Goal: Information Seeking & Learning: Check status

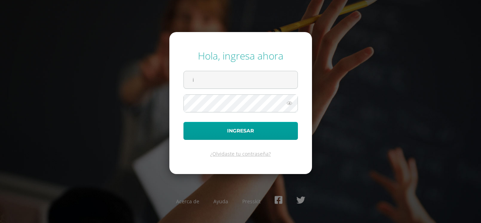
type input "irmasamines2023@maiagt.org"
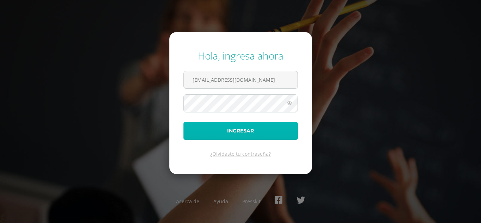
click at [207, 133] on button "Ingresar" at bounding box center [240, 131] width 114 height 18
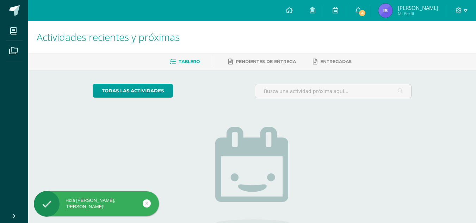
click at [392, 12] on img at bounding box center [385, 11] width 14 height 14
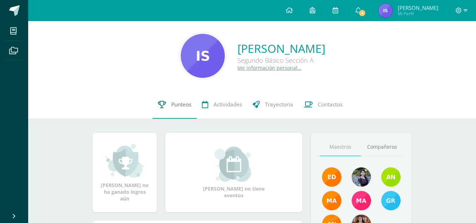
click at [188, 108] on link "Punteos" at bounding box center [174, 104] width 44 height 28
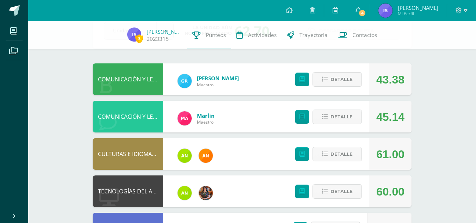
scroll to position [48, 0]
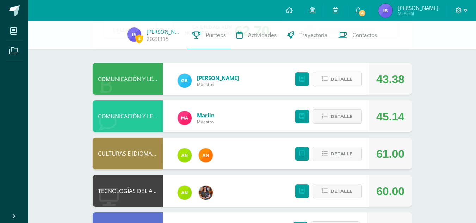
click at [327, 78] on icon at bounding box center [324, 79] width 6 height 6
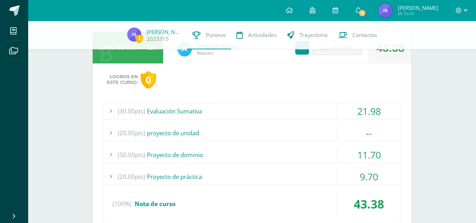
scroll to position [63, 0]
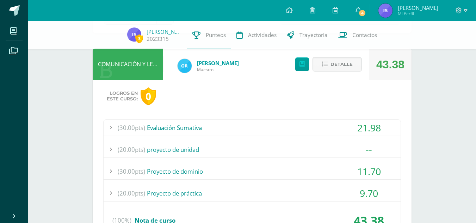
click at [347, 152] on div "--" at bounding box center [368, 150] width 63 height 16
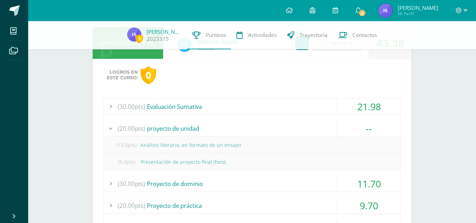
scroll to position [83, 0]
click at [344, 131] on div "--" at bounding box center [368, 129] width 63 height 16
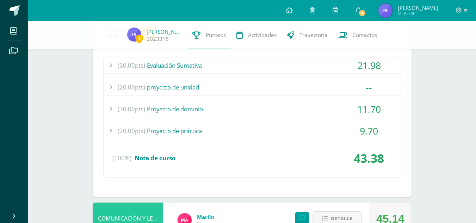
scroll to position [126, 0]
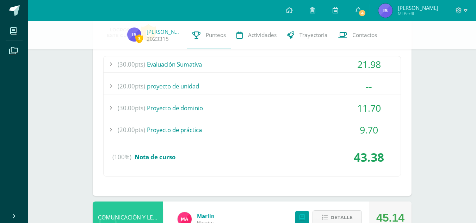
click at [360, 106] on div "11.70" at bounding box center [368, 108] width 63 height 16
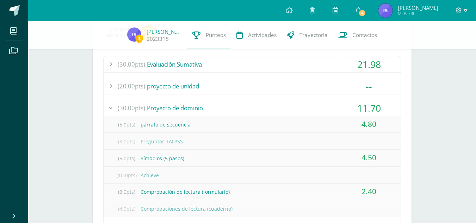
click at [360, 106] on div "11.70" at bounding box center [368, 108] width 63 height 16
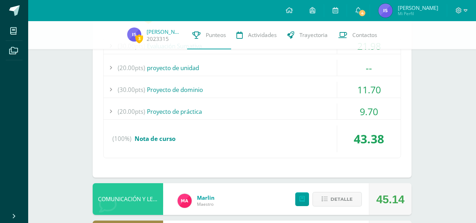
scroll to position [145, 0]
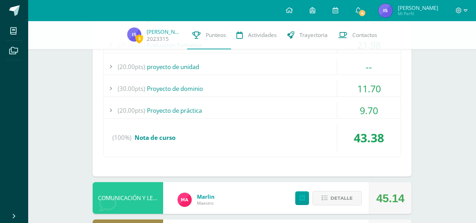
click at [360, 106] on div "9.70" at bounding box center [368, 110] width 63 height 16
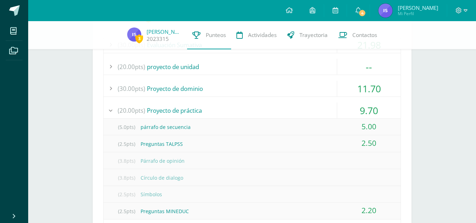
click at [360, 106] on div "9.70" at bounding box center [368, 110] width 63 height 16
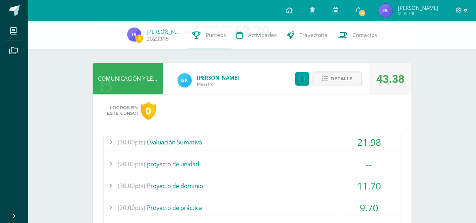
scroll to position [47, 0]
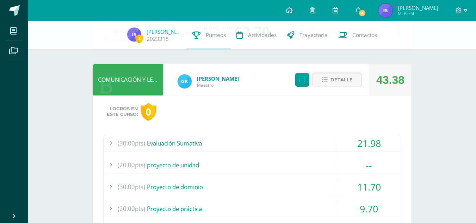
click at [354, 80] on button "Detalle" at bounding box center [336, 80] width 49 height 14
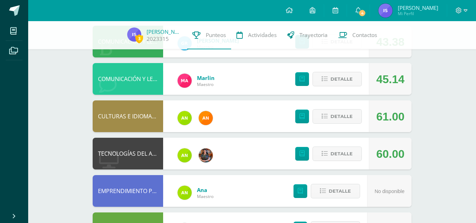
scroll to position [86, 0]
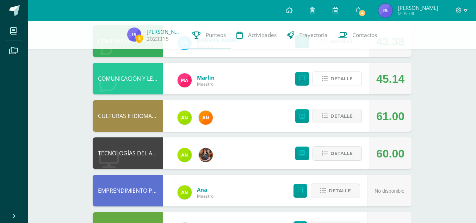
click at [354, 80] on button "Detalle" at bounding box center [336, 78] width 49 height 14
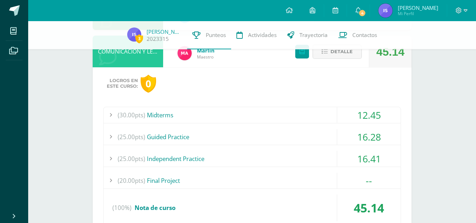
scroll to position [113, 0]
click at [346, 179] on div "--" at bounding box center [368, 180] width 63 height 16
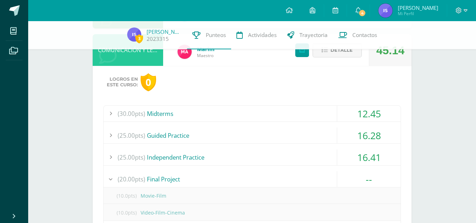
scroll to position [115, 0]
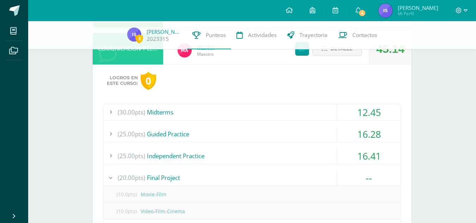
click at [379, 152] on div "16.41" at bounding box center [368, 156] width 63 height 16
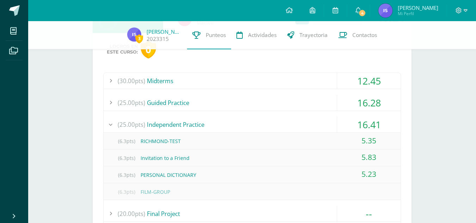
scroll to position [149, 0]
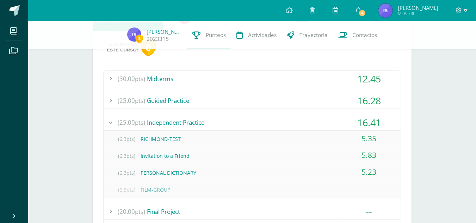
click at [373, 118] on div "16.41" at bounding box center [368, 122] width 63 height 16
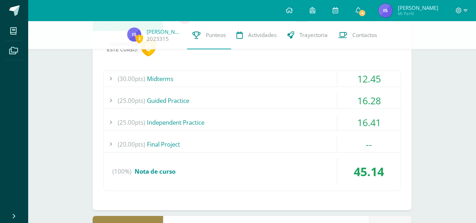
click at [382, 95] on div "16.28" at bounding box center [368, 101] width 63 height 16
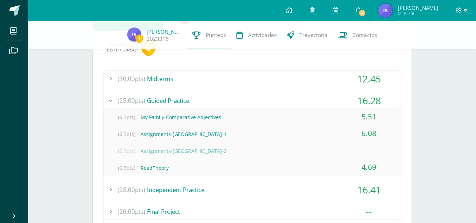
click at [382, 95] on div "16.28" at bounding box center [368, 101] width 63 height 16
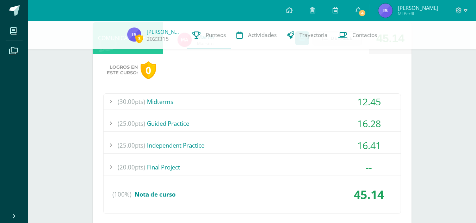
scroll to position [122, 0]
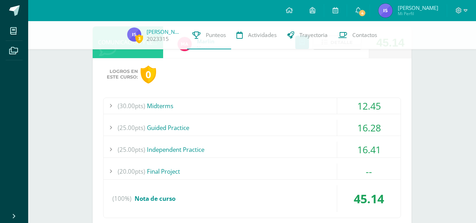
click at [379, 108] on div "12.45" at bounding box center [368, 106] width 63 height 16
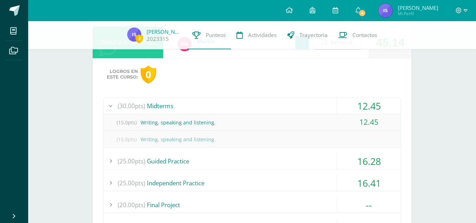
click at [379, 108] on div "12.45" at bounding box center [368, 106] width 63 height 16
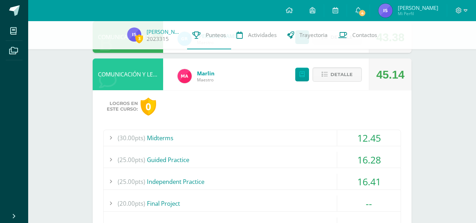
scroll to position [89, 0]
click at [352, 77] on span "Detalle" at bounding box center [341, 74] width 22 height 13
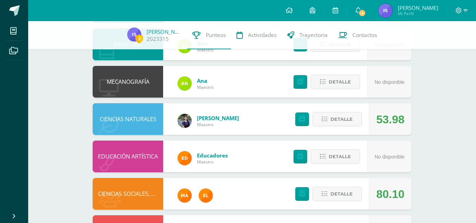
scroll to position [382, 0]
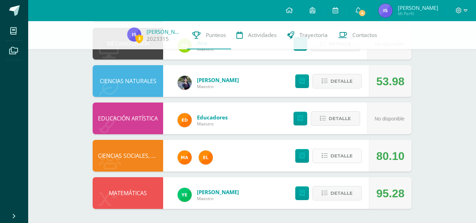
click at [347, 154] on span "Detalle" at bounding box center [341, 155] width 22 height 13
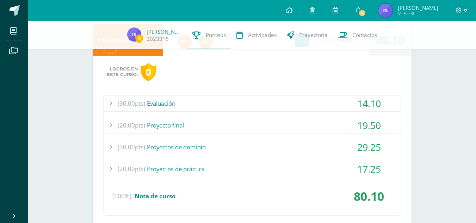
scroll to position [498, 0]
click at [355, 100] on div "14.10" at bounding box center [368, 103] width 63 height 16
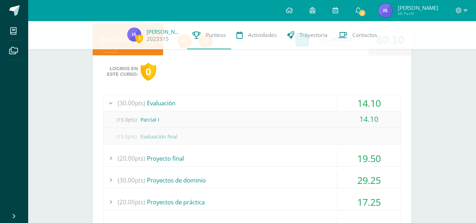
click at [355, 100] on div "14.10" at bounding box center [368, 103] width 63 height 16
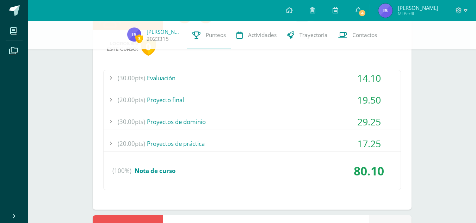
scroll to position [524, 0]
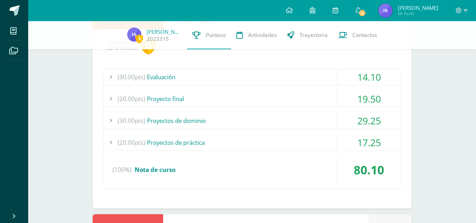
click at [355, 100] on div "19.50" at bounding box center [368, 99] width 63 height 16
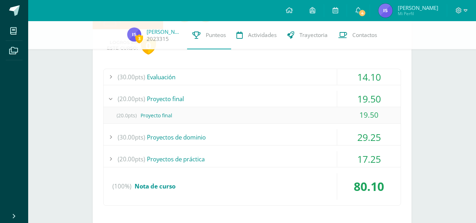
click at [355, 100] on div "19.50" at bounding box center [368, 99] width 63 height 16
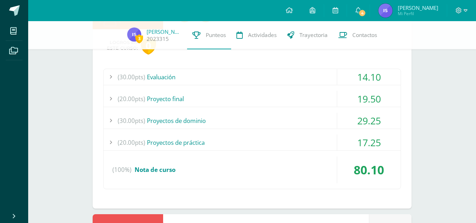
click at [354, 114] on div "29.25" at bounding box center [368, 121] width 63 height 16
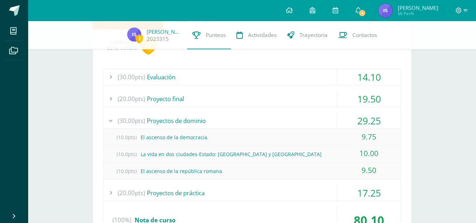
click at [354, 114] on div "29.25" at bounding box center [368, 121] width 63 height 16
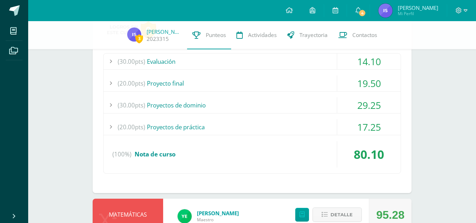
scroll to position [540, 0]
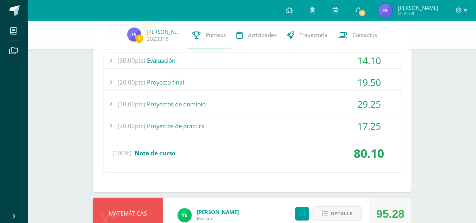
click at [359, 124] on div "17.25" at bounding box center [368, 126] width 63 height 16
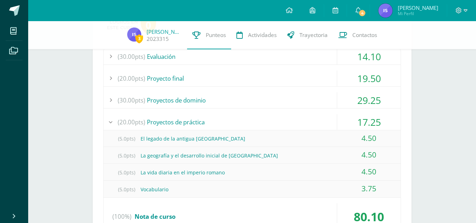
scroll to position [545, 0]
click at [359, 124] on div "17.25" at bounding box center [368, 122] width 63 height 16
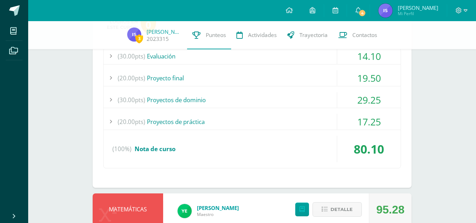
click at [359, 124] on div "17.25" at bounding box center [368, 122] width 63 height 16
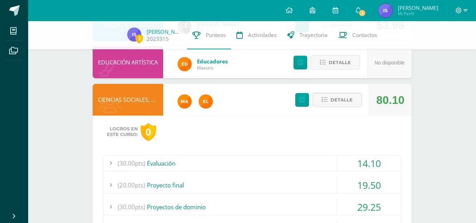
scroll to position [437, 0]
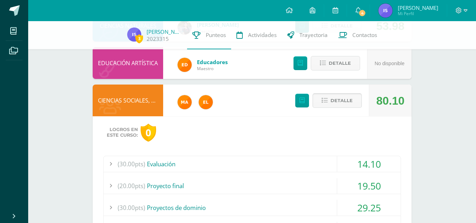
click at [340, 98] on span "Detalle" at bounding box center [341, 100] width 22 height 13
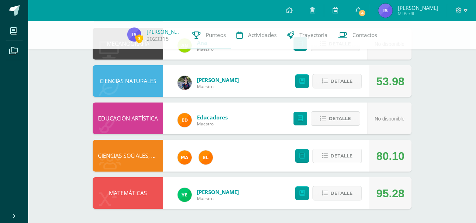
scroll to position [382, 0]
click at [342, 189] on span "Detalle" at bounding box center [341, 193] width 22 height 13
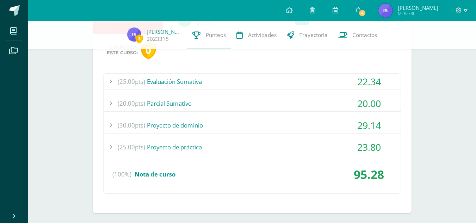
scroll to position [557, 0]
click at [355, 84] on div "22.34" at bounding box center [368, 81] width 63 height 16
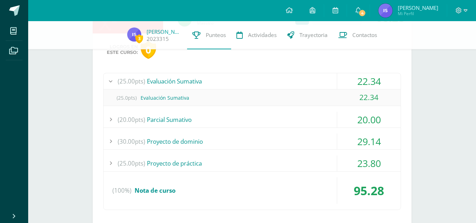
click at [355, 84] on div "22.34" at bounding box center [368, 81] width 63 height 16
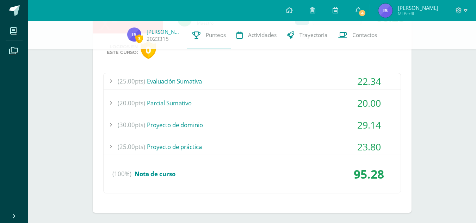
click at [355, 97] on div "20.00" at bounding box center [368, 103] width 63 height 16
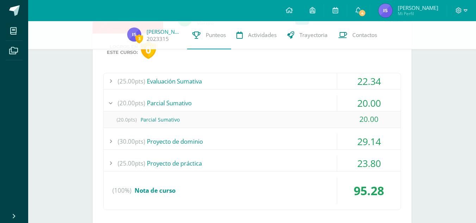
click at [355, 97] on div "20.00" at bounding box center [368, 103] width 63 height 16
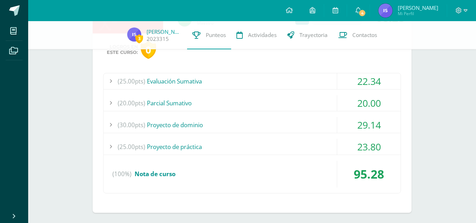
click at [359, 113] on div "(25.00pts) Evaluación Sumativa 22.34 (25.0pts) Evaluación Sumativa 22.34" at bounding box center [252, 133] width 298 height 120
click at [359, 118] on div "29.14" at bounding box center [368, 125] width 63 height 16
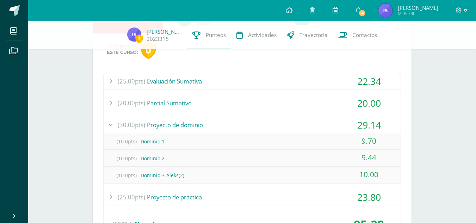
click at [359, 118] on div "29.14" at bounding box center [368, 125] width 63 height 16
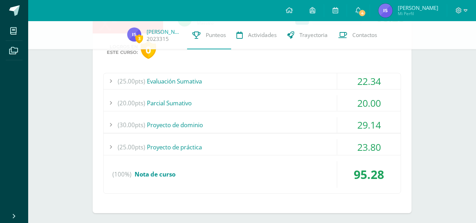
scroll to position [561, 0]
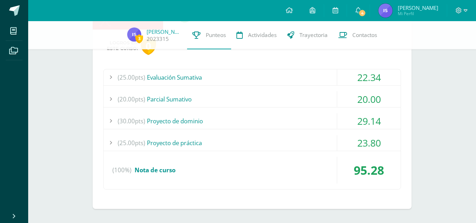
click at [358, 125] on div "29.14" at bounding box center [368, 121] width 63 height 16
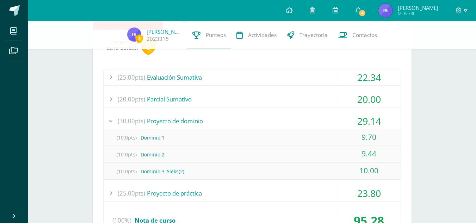
click at [358, 125] on div "29.14" at bounding box center [368, 121] width 63 height 16
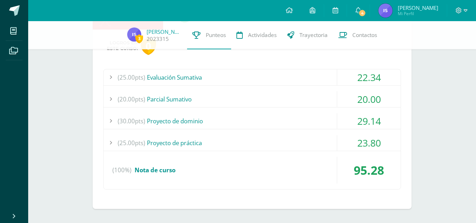
click at [363, 142] on div "23.80" at bounding box center [368, 143] width 63 height 16
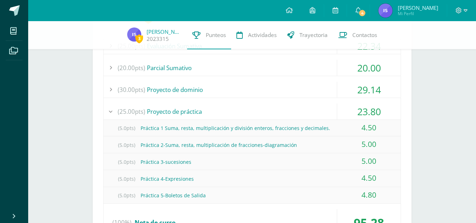
scroll to position [593, 0]
click at [355, 114] on div "23.80" at bounding box center [368, 111] width 63 height 16
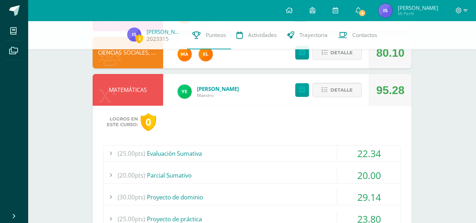
scroll to position [484, 0]
click at [345, 89] on span "Detalle" at bounding box center [341, 90] width 22 height 13
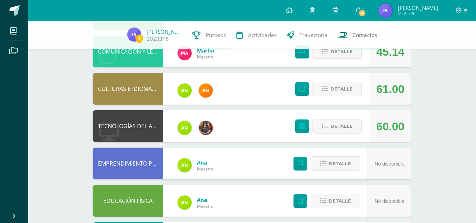
scroll to position [111, 0]
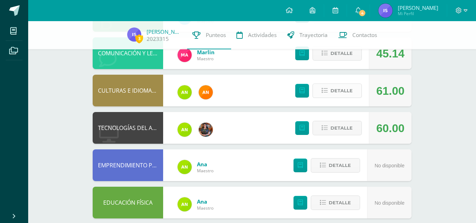
click at [342, 91] on span "Detalle" at bounding box center [341, 90] width 22 height 13
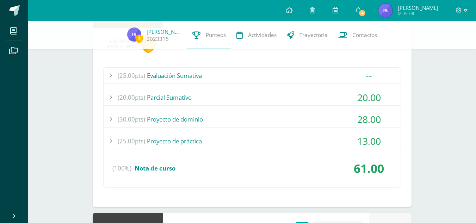
scroll to position [190, 0]
click at [362, 77] on div "--" at bounding box center [368, 75] width 63 height 16
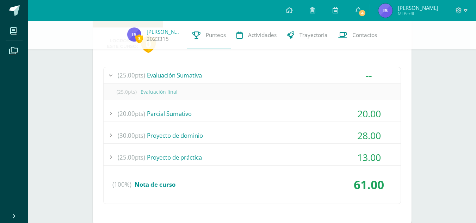
click at [362, 77] on div "--" at bounding box center [368, 75] width 63 height 16
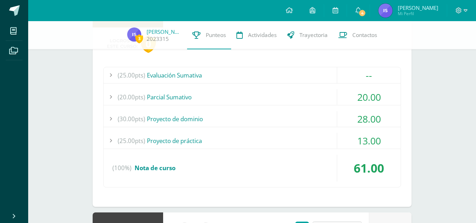
click at [362, 87] on div "(25.00pts) Evaluación Sumativa -- (25.0pts) Evaluación final" at bounding box center [252, 127] width 298 height 120
click at [362, 91] on div "20.00" at bounding box center [368, 97] width 63 height 16
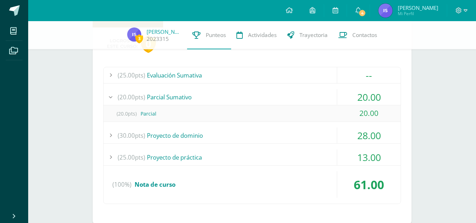
click at [362, 91] on div "20.00" at bounding box center [368, 97] width 63 height 16
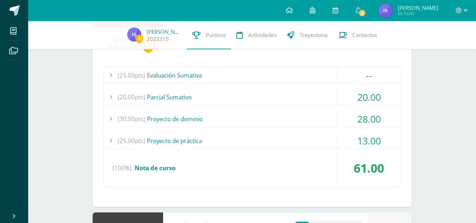
click at [364, 120] on div "28.00" at bounding box center [368, 119] width 63 height 16
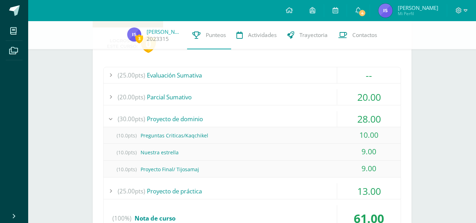
click at [364, 120] on div "28.00" at bounding box center [368, 119] width 63 height 16
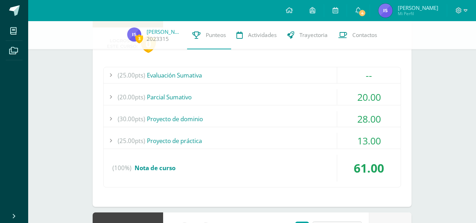
click at [365, 142] on div "13.00" at bounding box center [368, 141] width 63 height 16
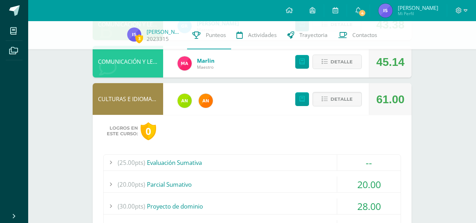
scroll to position [102, 0]
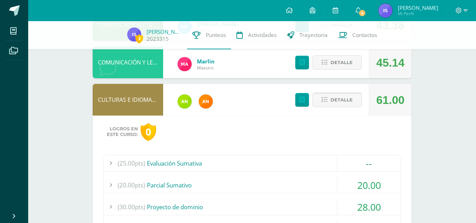
click at [342, 98] on span "Detalle" at bounding box center [341, 99] width 22 height 13
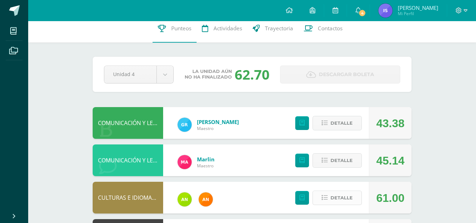
scroll to position [0, 0]
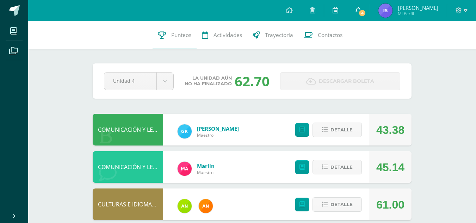
click at [366, 15] on span "4" at bounding box center [362, 13] width 8 height 8
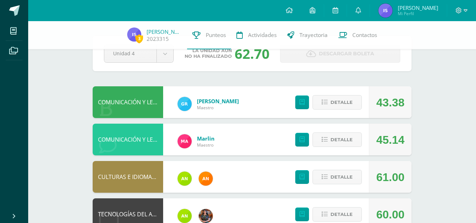
scroll to position [26, 0]
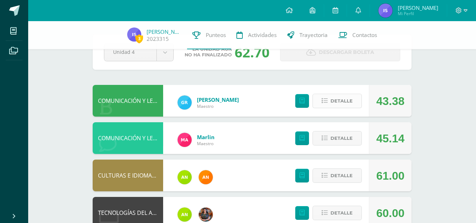
click at [346, 103] on span "Detalle" at bounding box center [341, 100] width 22 height 13
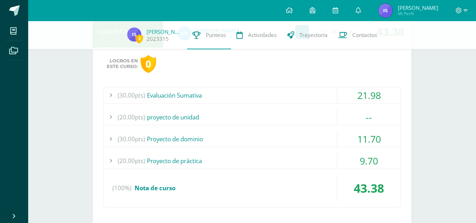
scroll to position [0, 0]
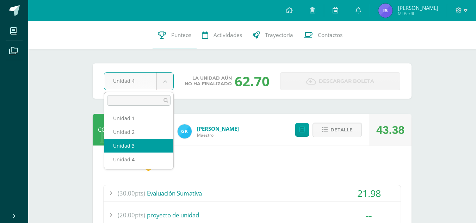
select select "Unidad 3"
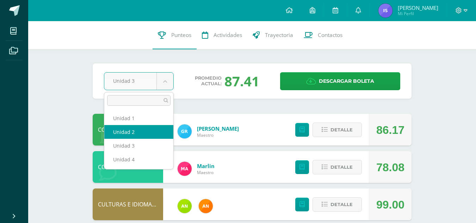
select select "Unidad 2"
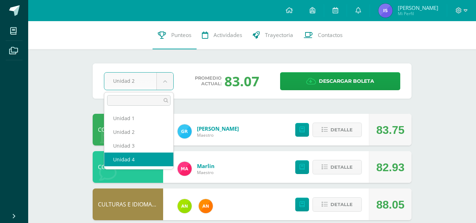
select select "Unidad 4"
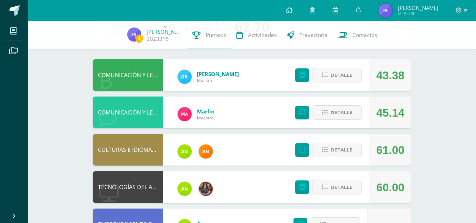
scroll to position [42, 0]
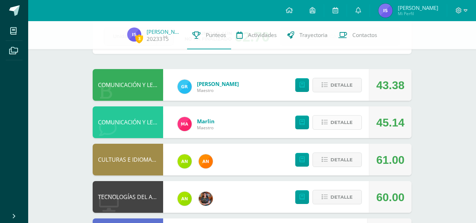
click at [339, 118] on span "Detalle" at bounding box center [341, 122] width 22 height 13
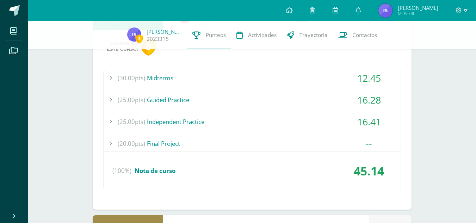
scroll to position [154, 0]
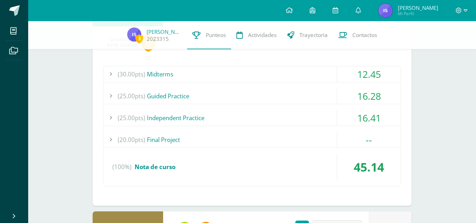
click at [374, 139] on div "--" at bounding box center [368, 140] width 63 height 16
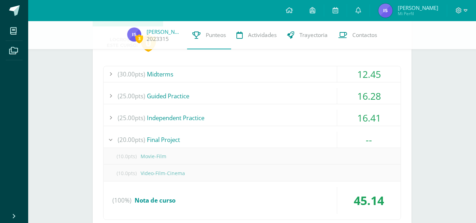
click at [374, 139] on div "--" at bounding box center [368, 140] width 63 height 16
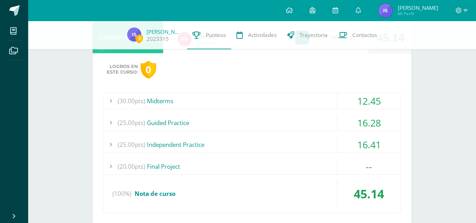
scroll to position [126, 0]
click at [365, 140] on div "16.41" at bounding box center [368, 145] width 63 height 16
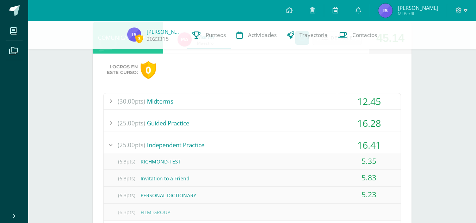
click at [365, 140] on div "16.41" at bounding box center [368, 145] width 63 height 16
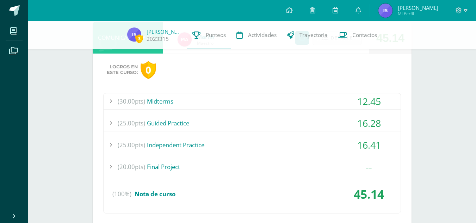
click at [368, 118] on div "16.28" at bounding box center [368, 123] width 63 height 16
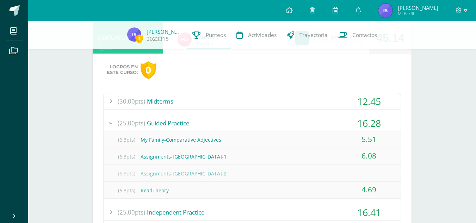
click at [374, 116] on div "16.28" at bounding box center [368, 123] width 63 height 16
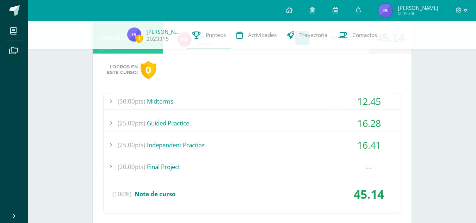
click at [372, 104] on div "12.45" at bounding box center [368, 101] width 63 height 16
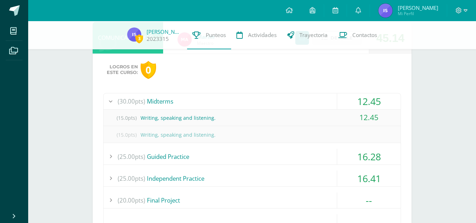
click at [372, 104] on div "12.45" at bounding box center [368, 101] width 63 height 16
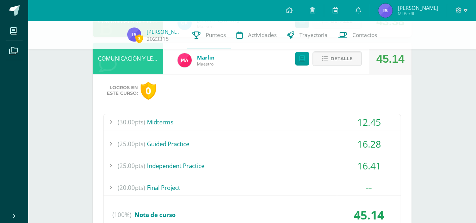
scroll to position [101, 0]
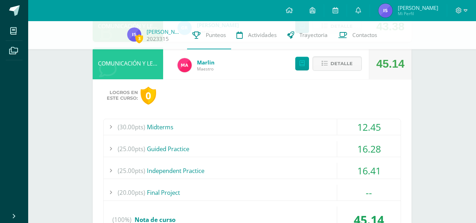
click at [374, 125] on div "12.45" at bounding box center [368, 127] width 63 height 16
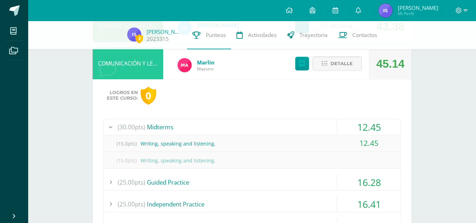
click at [374, 125] on div "12.45" at bounding box center [368, 127] width 63 height 16
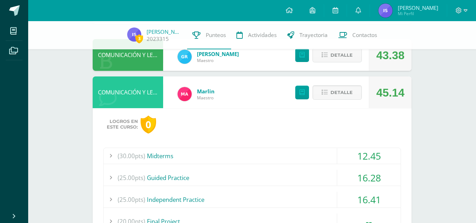
scroll to position [71, 0]
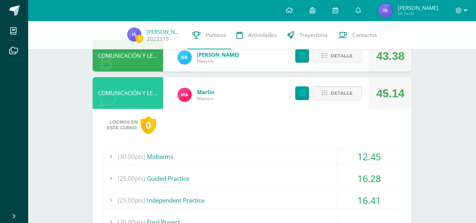
click at [351, 98] on span "Detalle" at bounding box center [341, 93] width 22 height 13
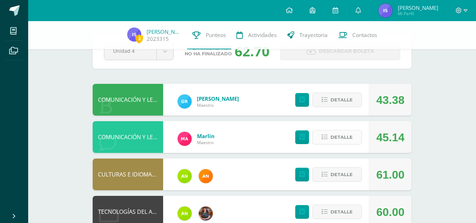
scroll to position [26, 0]
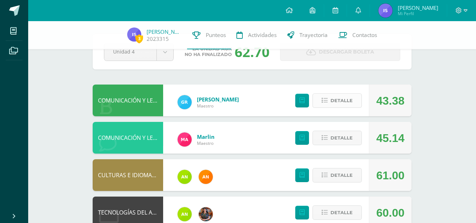
click at [353, 96] on button "Detalle" at bounding box center [336, 100] width 49 height 14
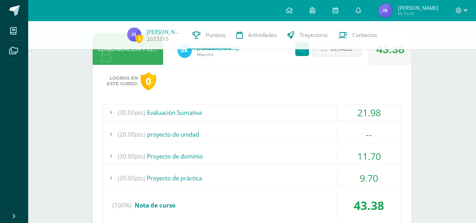
scroll to position [79, 0]
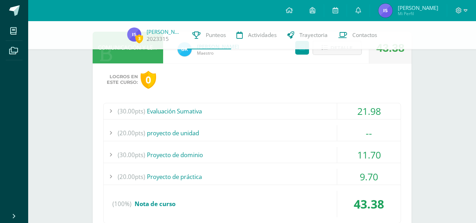
click at [365, 108] on div "21.98" at bounding box center [368, 111] width 63 height 16
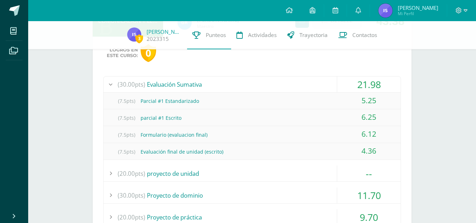
scroll to position [107, 0]
click at [356, 83] on div "21.98" at bounding box center [368, 84] width 63 height 16
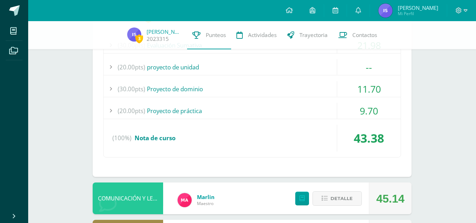
scroll to position [145, 0]
click at [356, 83] on div "11.70" at bounding box center [368, 89] width 63 height 16
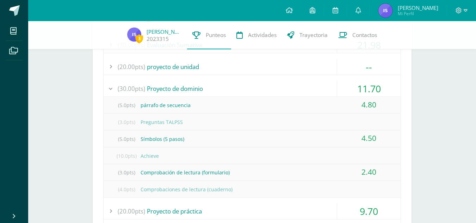
click at [356, 83] on div "11.70" at bounding box center [368, 89] width 63 height 16
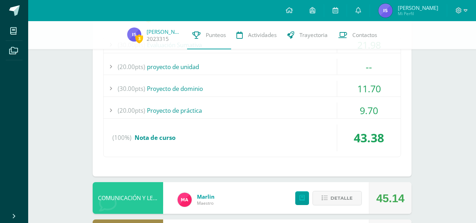
click at [347, 84] on div "11.70" at bounding box center [368, 89] width 63 height 16
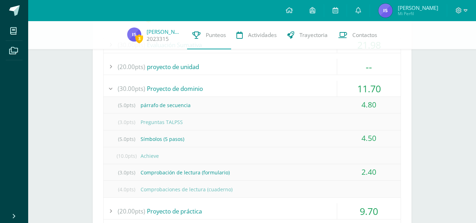
click at [353, 86] on div "11.70" at bounding box center [368, 89] width 63 height 16
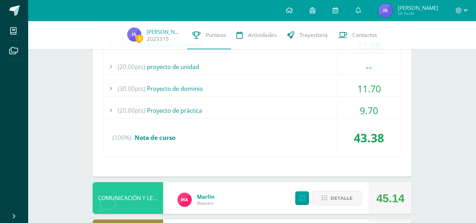
click at [365, 104] on div "9.70" at bounding box center [368, 110] width 63 height 16
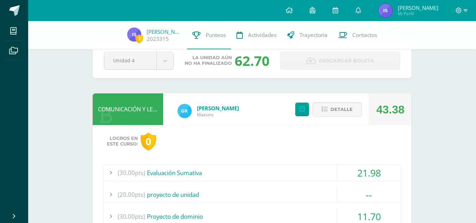
scroll to position [0, 0]
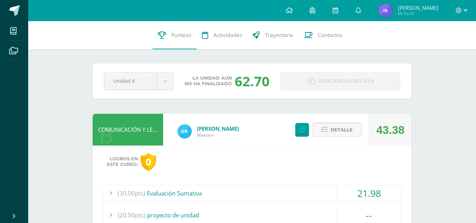
click at [349, 129] on span "Detalle" at bounding box center [341, 129] width 22 height 13
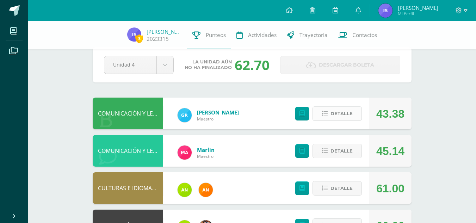
scroll to position [14, 0]
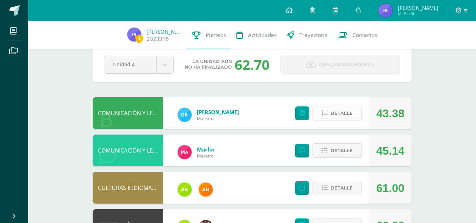
click at [337, 108] on span "Detalle" at bounding box center [341, 113] width 22 height 13
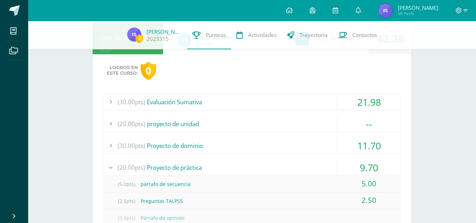
scroll to position [94, 0]
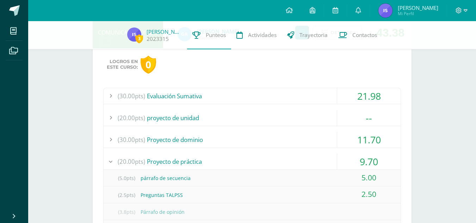
click at [348, 98] on div "21.98" at bounding box center [368, 96] width 63 height 16
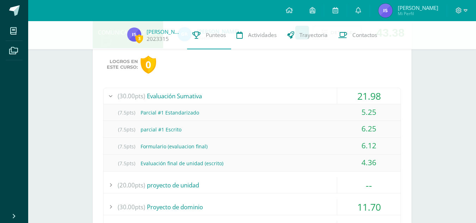
click at [348, 98] on div "21.98" at bounding box center [368, 96] width 63 height 16
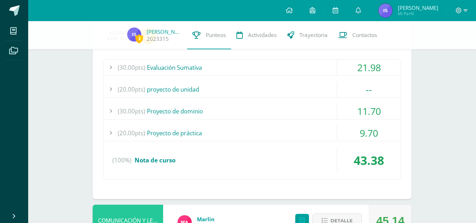
scroll to position [125, 0]
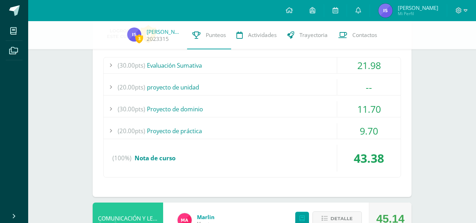
click at [348, 98] on div "(30.00pts) Evaluación Sumativa 21.98 (7.5pts) Parcial #1 Estandarizado 5.25 (7.…" at bounding box center [252, 117] width 298 height 120
click at [348, 100] on div "(30.00pts) Evaluación Sumativa 21.98 (7.5pts) Parcial #1 Estandarizado 5.25 (7.…" at bounding box center [252, 117] width 298 height 120
click at [355, 107] on div "11.70" at bounding box center [368, 109] width 63 height 16
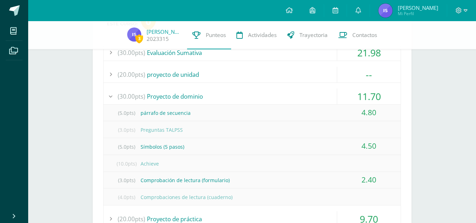
scroll to position [137, 0]
click at [345, 96] on div "11.70" at bounding box center [368, 97] width 63 height 16
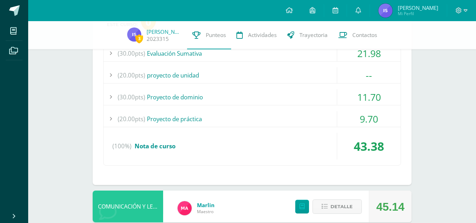
click at [348, 116] on div "9.70" at bounding box center [368, 119] width 63 height 16
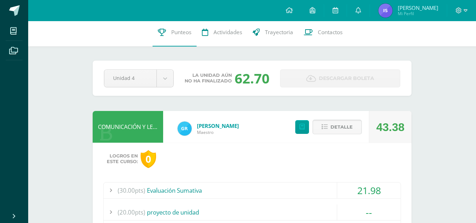
scroll to position [0, 0]
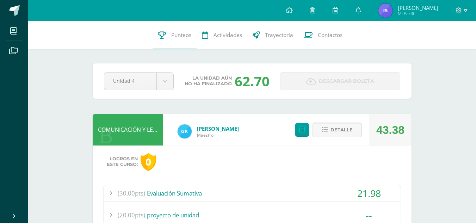
click at [346, 132] on span "Detalle" at bounding box center [341, 129] width 22 height 13
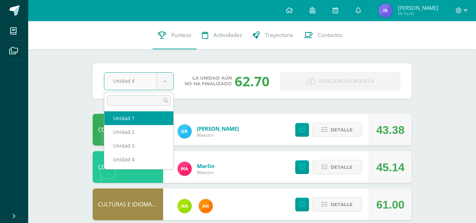
select select "Unidad 1"
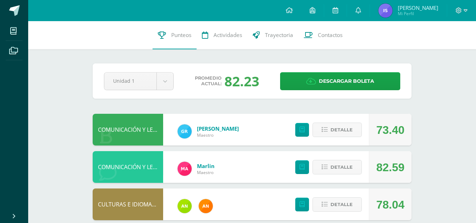
click at [460, 6] on div at bounding box center [461, 10] width 29 height 21
click at [457, 11] on icon at bounding box center [458, 10] width 6 height 6
click at [436, 48] on span "Cerrar sesión" at bounding box center [443, 47] width 32 height 7
